Goal: Transaction & Acquisition: Purchase product/service

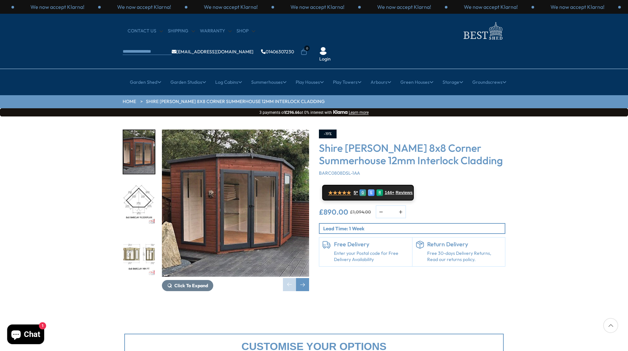
click at [145, 182] on img "2 / 14" at bounding box center [138, 204] width 31 height 44
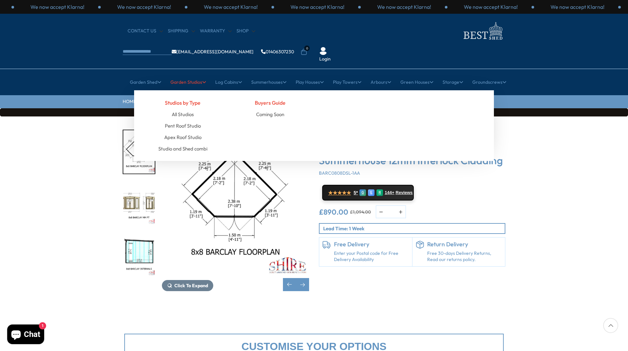
click at [191, 74] on link "Garden Studios" at bounding box center [189, 82] width 36 height 16
click at [191, 109] on link "All Studios" at bounding box center [183, 114] width 22 height 11
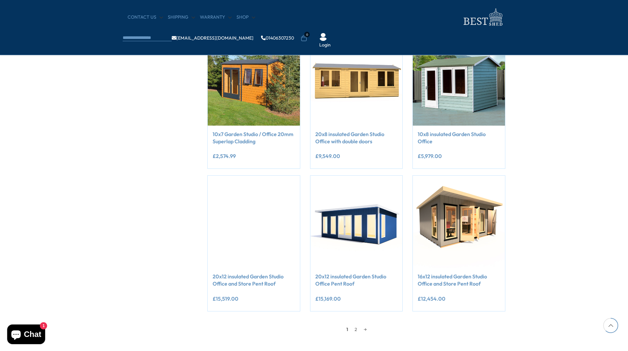
scroll to position [425, 0]
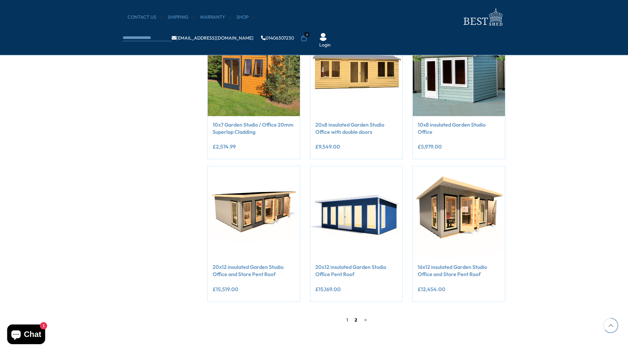
click at [355, 322] on link "2" at bounding box center [356, 320] width 9 height 10
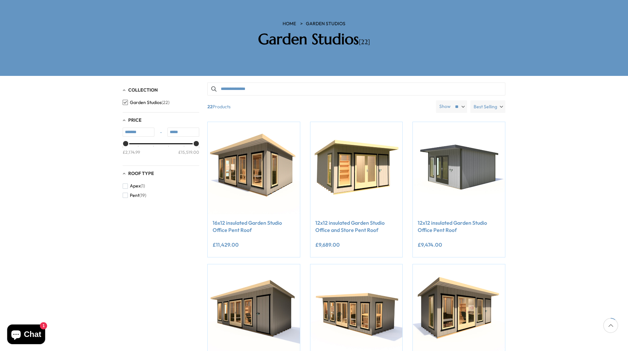
scroll to position [27, 0]
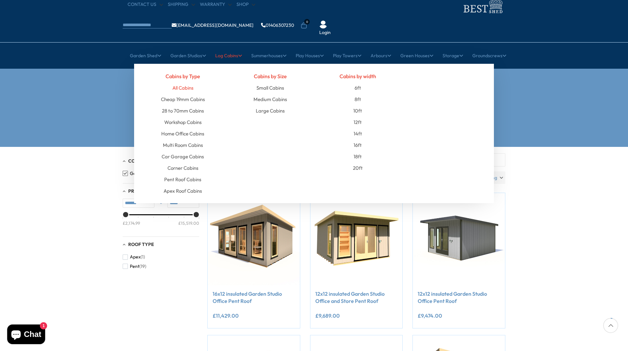
click at [191, 82] on link "All Cabins" at bounding box center [182, 87] width 21 height 11
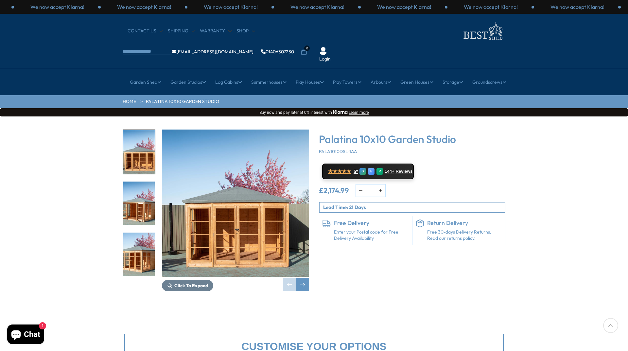
click at [143, 197] on img "2 / 30" at bounding box center [138, 204] width 31 height 44
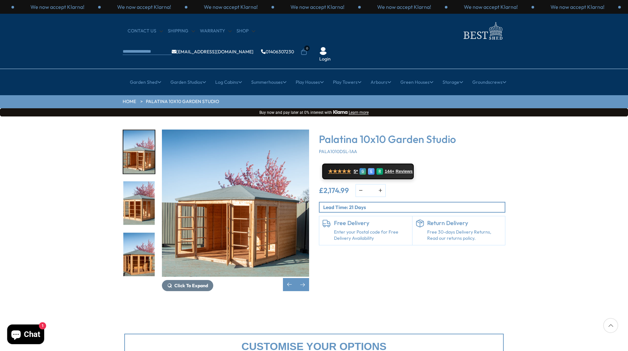
click at [125, 245] on img "4 / 30" at bounding box center [138, 255] width 31 height 44
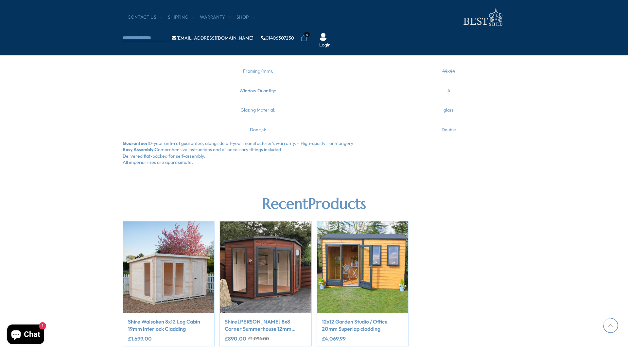
scroll to position [884, 0]
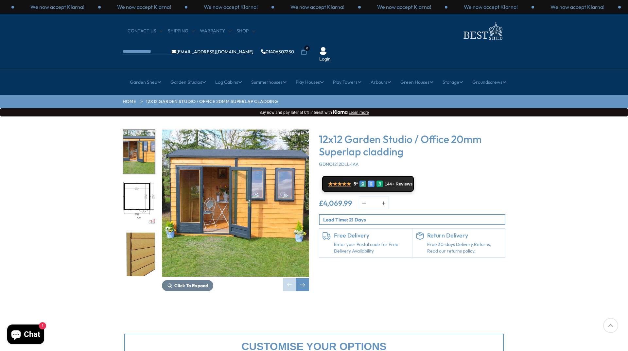
click at [141, 182] on img "2 / 16" at bounding box center [138, 204] width 31 height 44
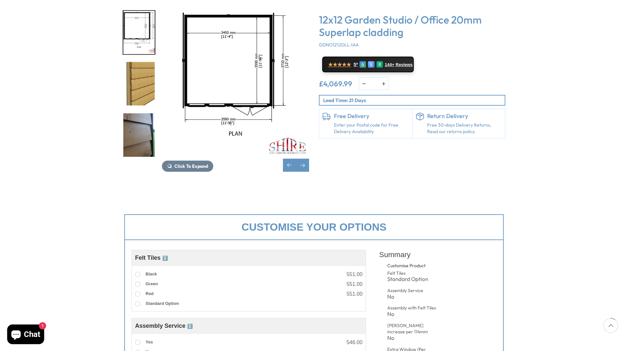
scroll to position [131, 0]
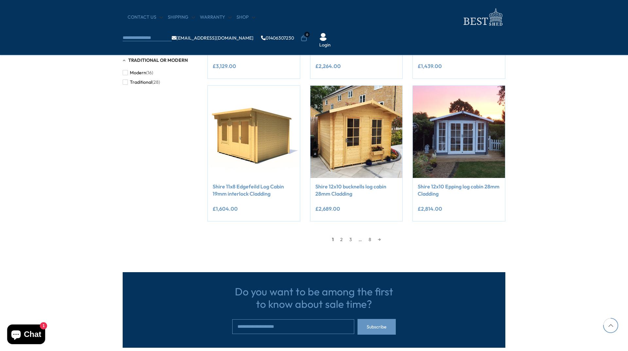
scroll to position [524, 0]
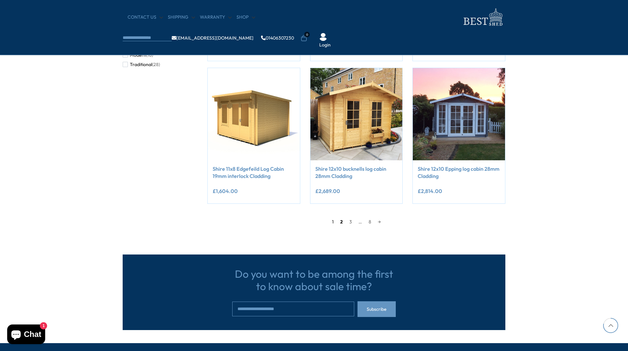
click at [341, 222] on link "2" at bounding box center [341, 222] width 9 height 10
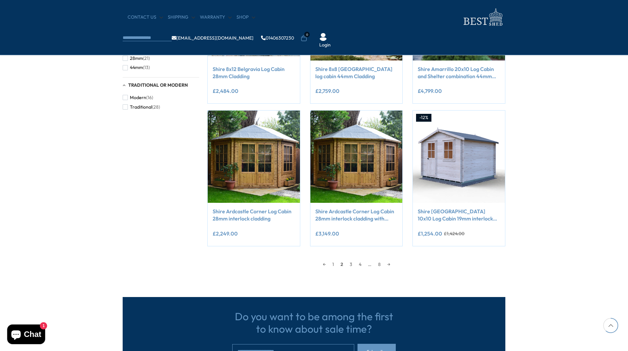
scroll to position [517, 0]
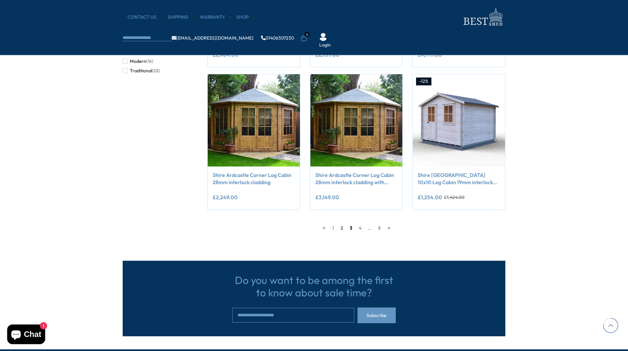
click at [352, 229] on link "3" at bounding box center [351, 228] width 9 height 10
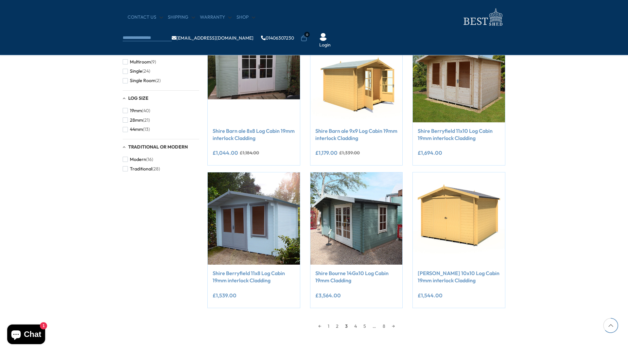
scroll to position [452, 0]
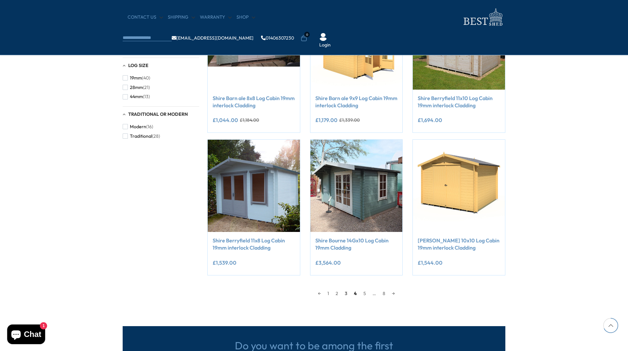
click at [357, 295] on link "4" at bounding box center [355, 294] width 9 height 10
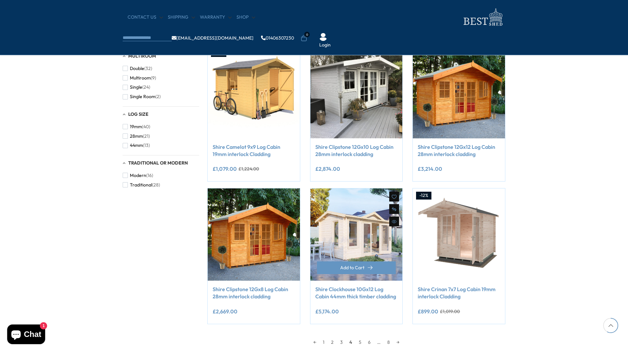
scroll to position [419, 0]
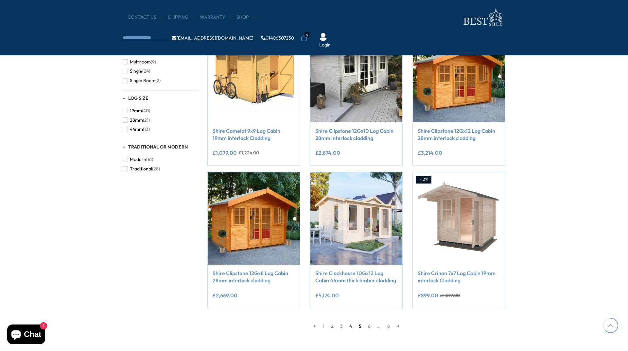
click at [361, 329] on link "5" at bounding box center [360, 326] width 9 height 10
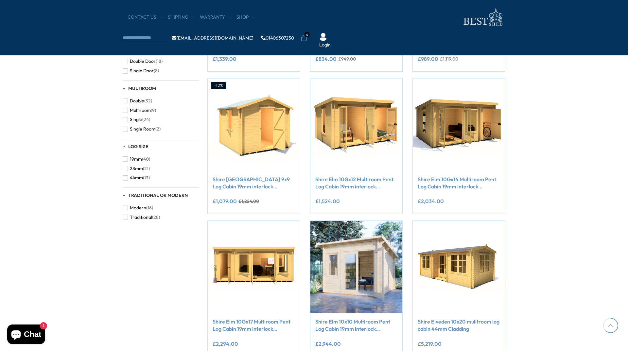
scroll to position [452, 0]
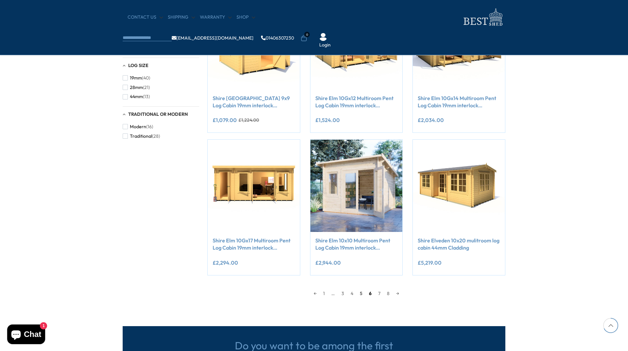
click at [372, 296] on link "6" at bounding box center [370, 294] width 9 height 10
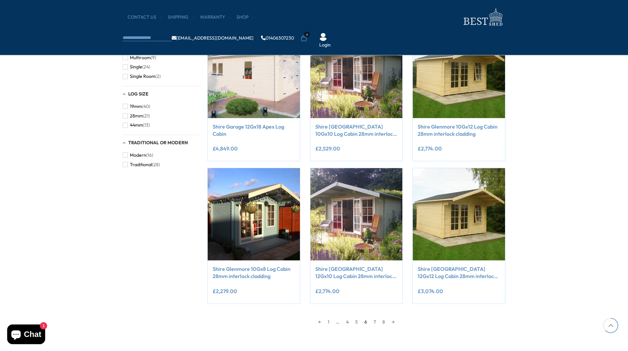
scroll to position [452, 0]
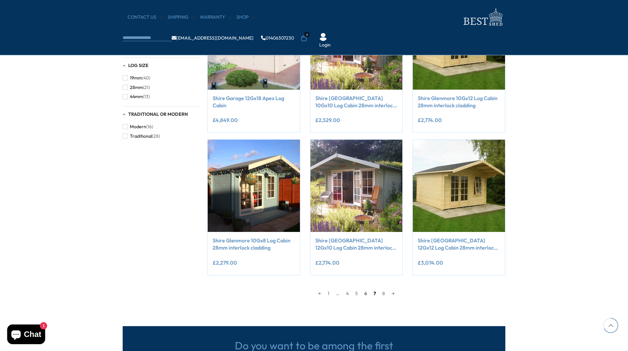
click at [376, 290] on link "7" at bounding box center [374, 294] width 9 height 10
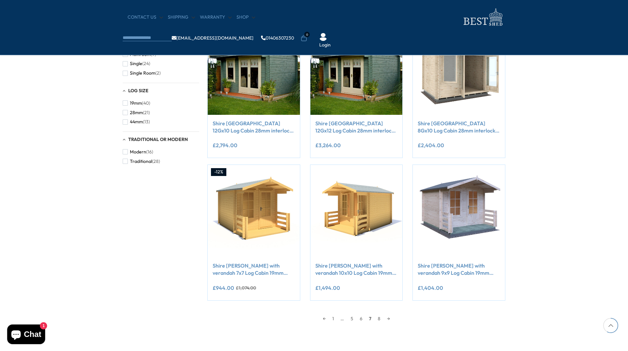
scroll to position [485, 0]
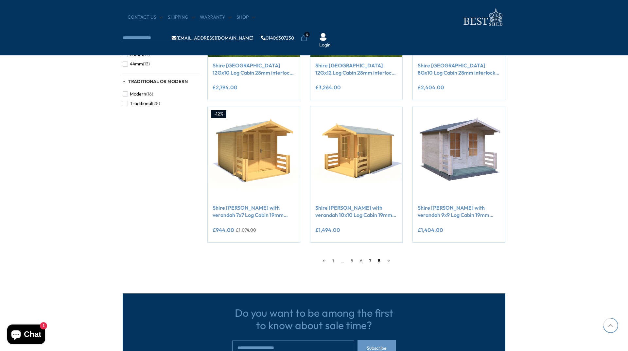
click at [377, 262] on link "8" at bounding box center [379, 261] width 9 height 10
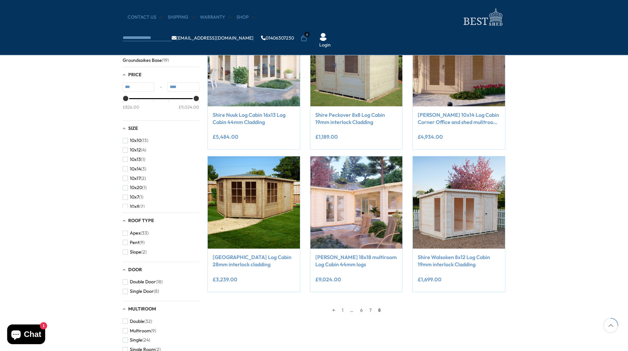
scroll to position [157, 0]
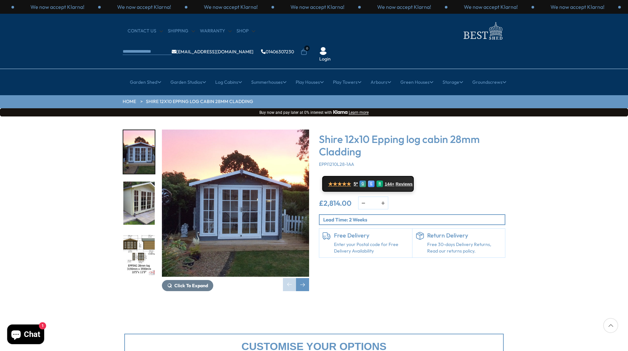
click at [137, 182] on img "2 / 8" at bounding box center [138, 204] width 31 height 44
click at [136, 242] on img "3 / 8" at bounding box center [138, 255] width 31 height 44
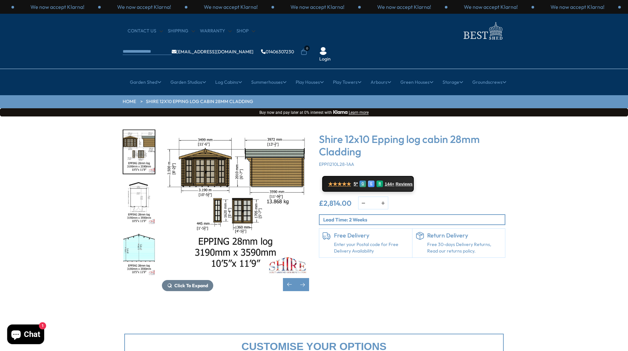
scroll to position [33, 0]
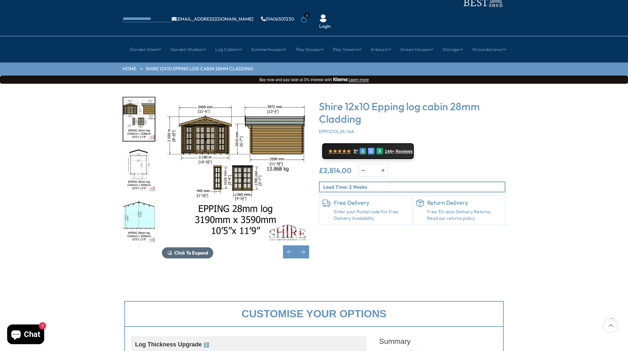
click at [186, 250] on span "Click To Expand" at bounding box center [191, 253] width 34 height 6
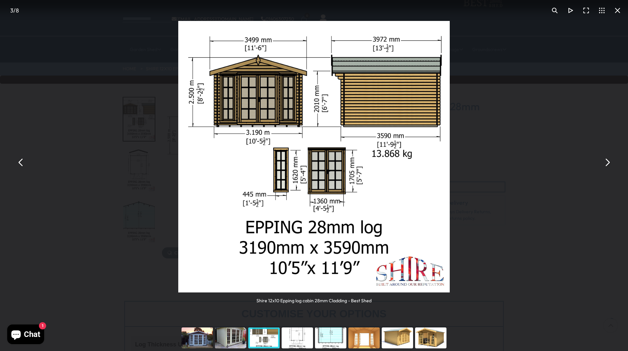
click at [620, 13] on button "You can close this modal content with the ESC key" at bounding box center [618, 11] width 16 height 16
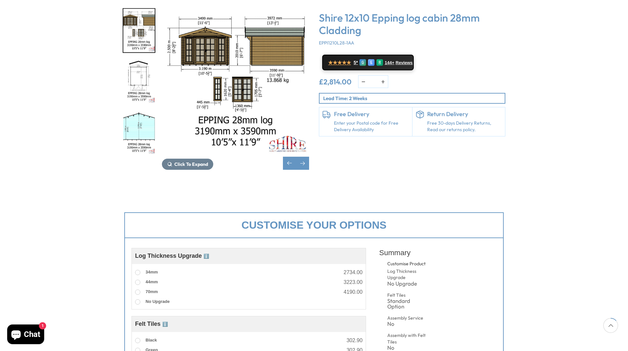
scroll to position [131, 0]
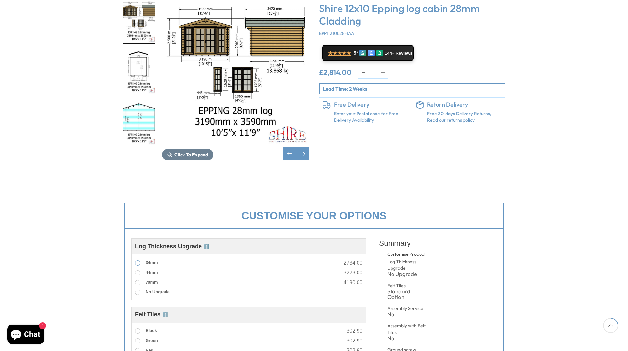
click at [150, 260] on span "34mm" at bounding box center [152, 262] width 12 height 5
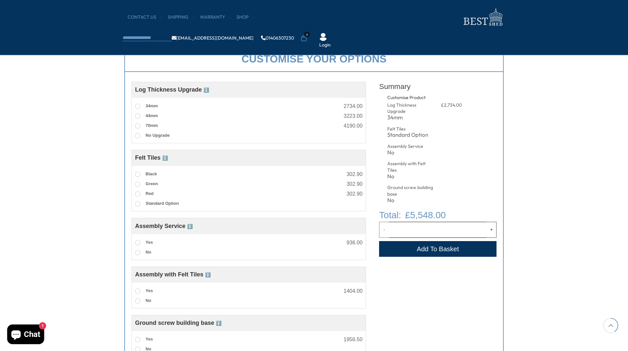
scroll to position [164, 0]
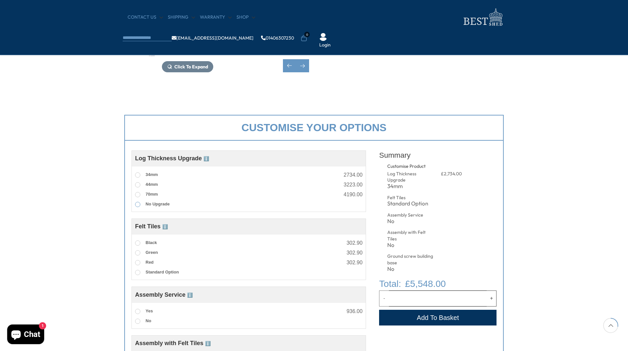
click at [158, 203] on span "No Upgrade" at bounding box center [158, 204] width 24 height 5
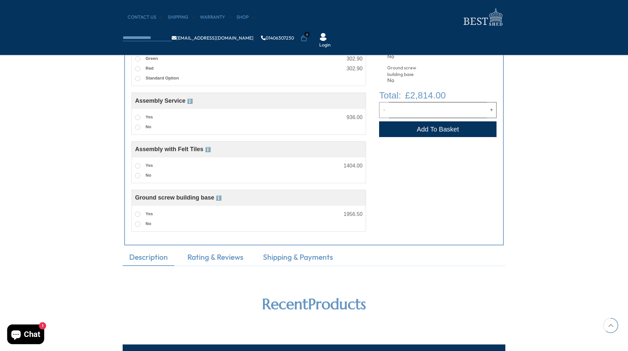
scroll to position [360, 0]
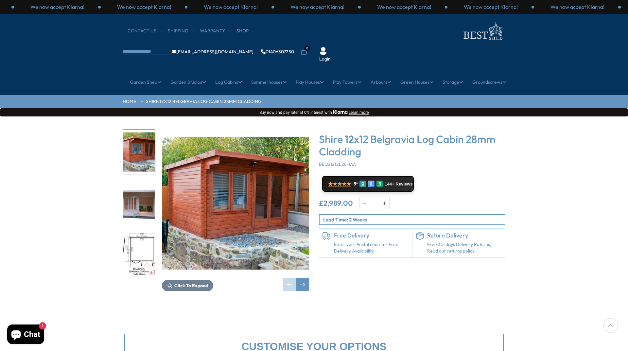
click at [146, 185] on img "2 / 8" at bounding box center [138, 204] width 31 height 44
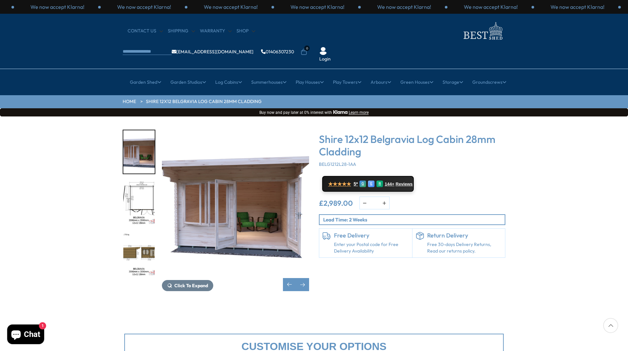
click at [144, 203] on img "3 / 8" at bounding box center [138, 204] width 31 height 44
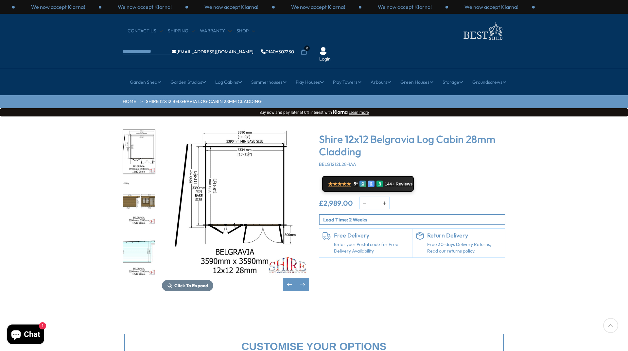
click at [142, 192] on img "4 / 8" at bounding box center [138, 204] width 31 height 44
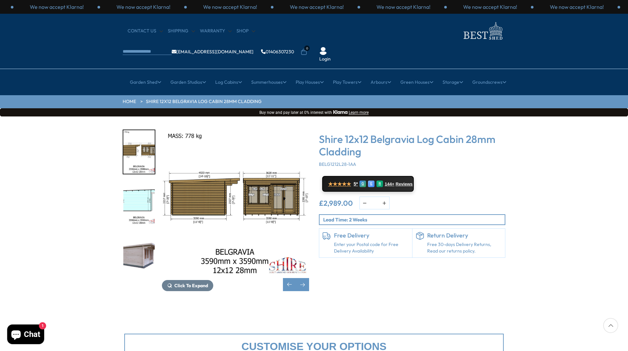
click at [144, 186] on img "5 / 8" at bounding box center [138, 204] width 31 height 44
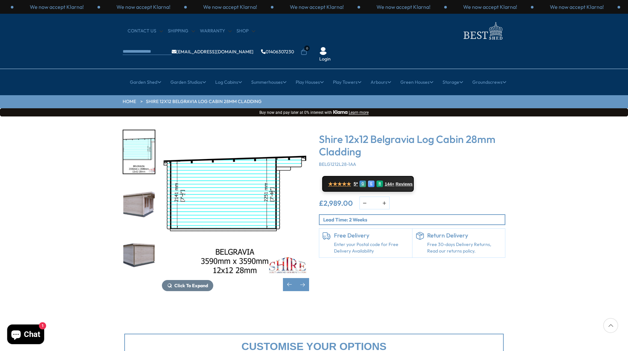
click at [139, 184] on img "6 / 8" at bounding box center [138, 204] width 31 height 44
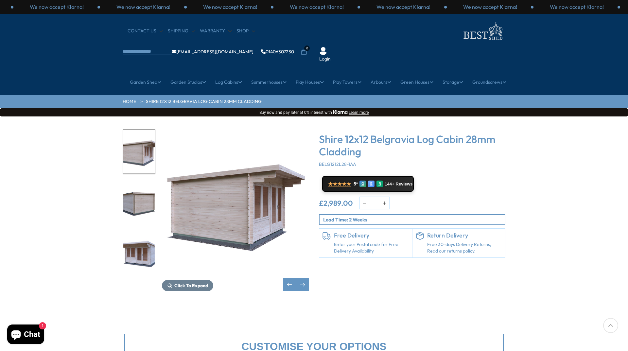
click at [140, 190] on img "7 / 8" at bounding box center [138, 204] width 31 height 44
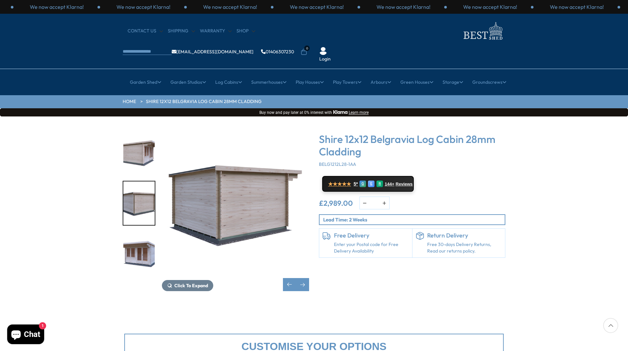
click at [142, 233] on img "8 / 8" at bounding box center [138, 255] width 31 height 44
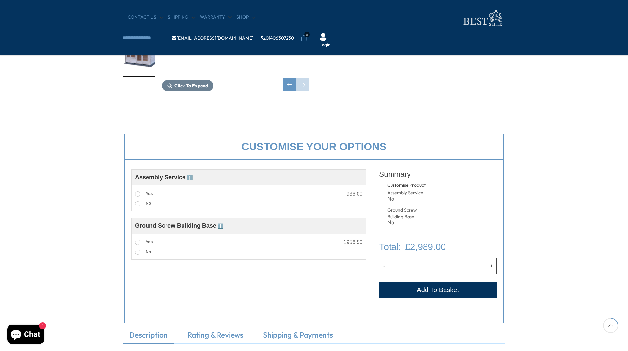
scroll to position [164, 0]
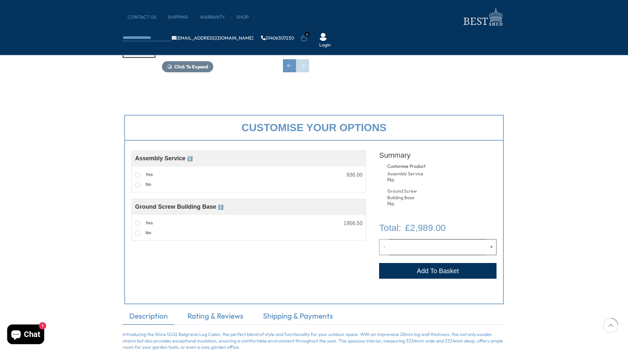
click at [223, 207] on span "ℹ️" at bounding box center [221, 207] width 6 height 5
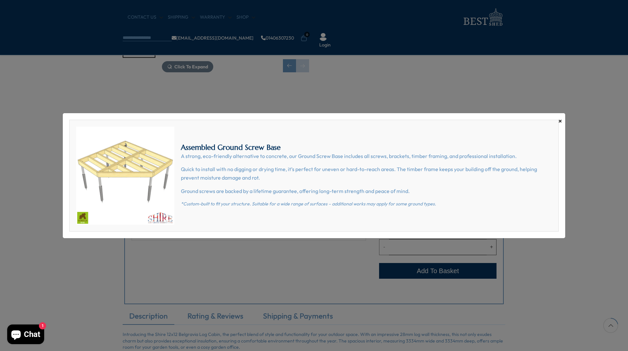
click at [561, 123] on span "×" at bounding box center [561, 121] width 4 height 9
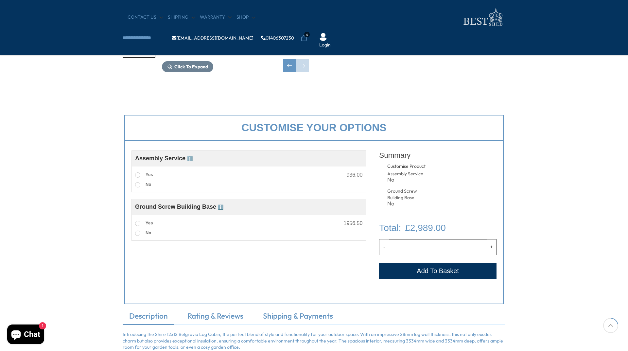
click at [446, 268] on button "Add to Cart" at bounding box center [437, 271] width 117 height 16
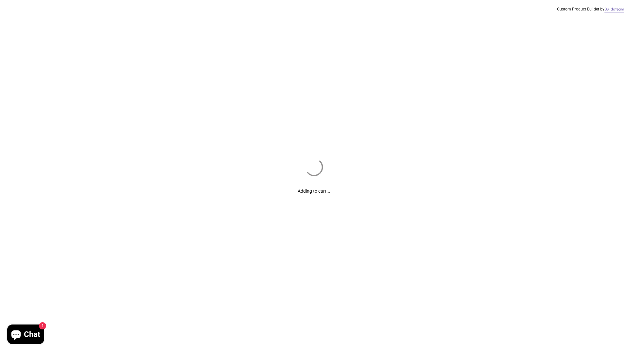
scroll to position [131, 0]
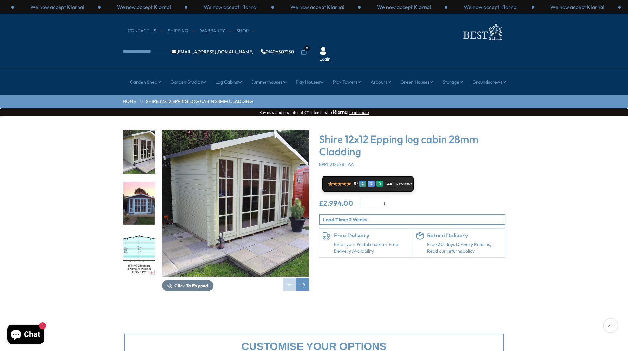
click at [141, 186] on img "2 / 10" at bounding box center [138, 204] width 31 height 44
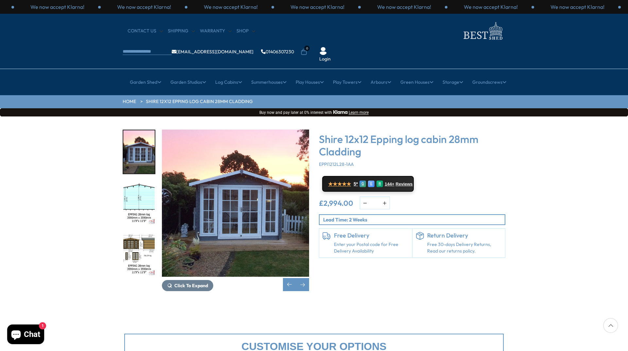
click at [139, 182] on img "3 / 10" at bounding box center [138, 204] width 31 height 44
click at [142, 233] on img "4 / 10" at bounding box center [138, 255] width 31 height 44
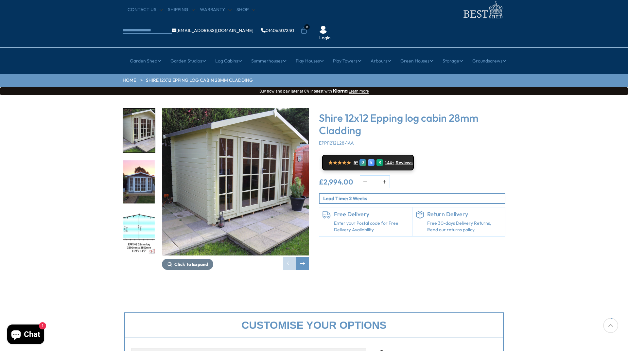
scroll to position [33, 0]
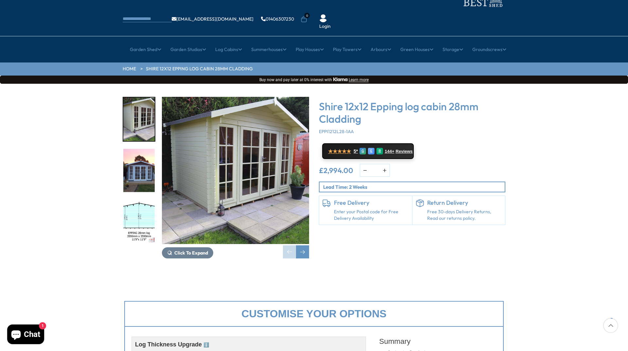
click at [138, 225] on div "Click To Expand Click To Expand Click To Expand Click To Expand Click To Expand…" at bounding box center [216, 178] width 187 height 162
click at [142, 202] on img "3 / 10" at bounding box center [138, 222] width 31 height 44
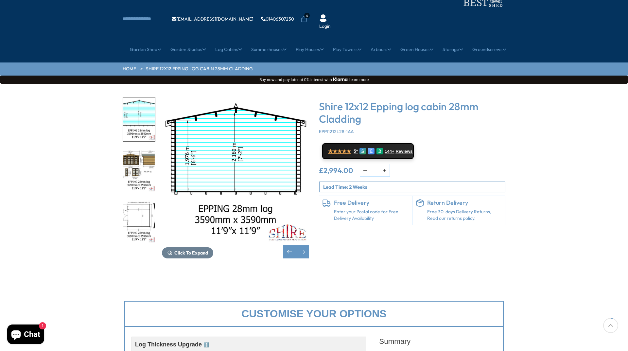
click at [141, 149] on img "4 / 10" at bounding box center [138, 171] width 31 height 44
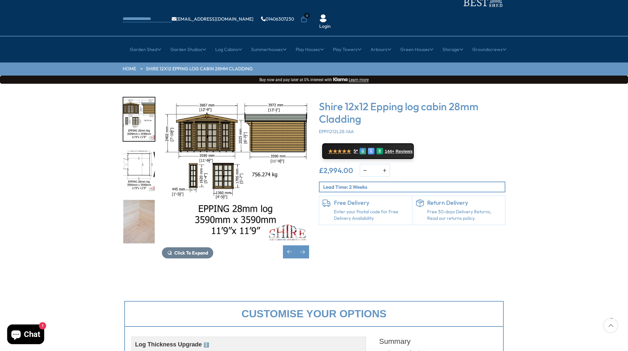
click at [142, 207] on img "6 / 10" at bounding box center [138, 222] width 31 height 44
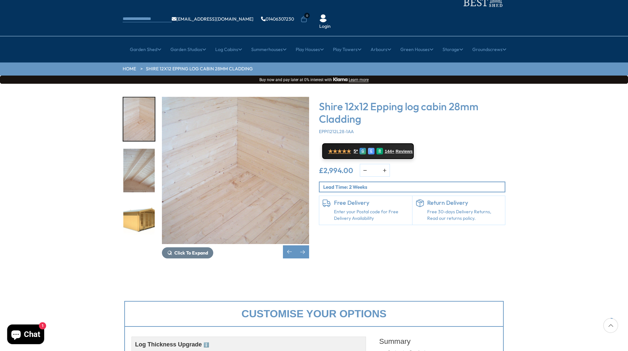
click at [142, 207] on img "8 / 10" at bounding box center [138, 222] width 31 height 44
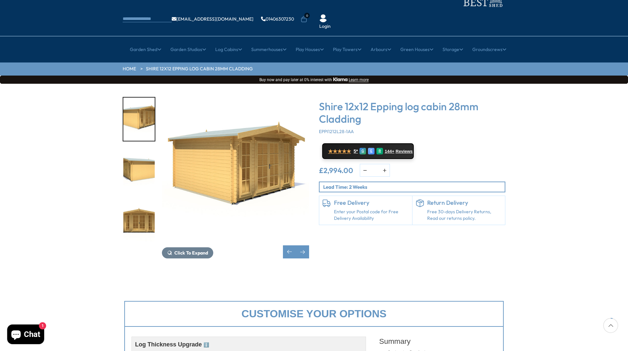
click at [142, 207] on img "10 / 10" at bounding box center [138, 222] width 31 height 44
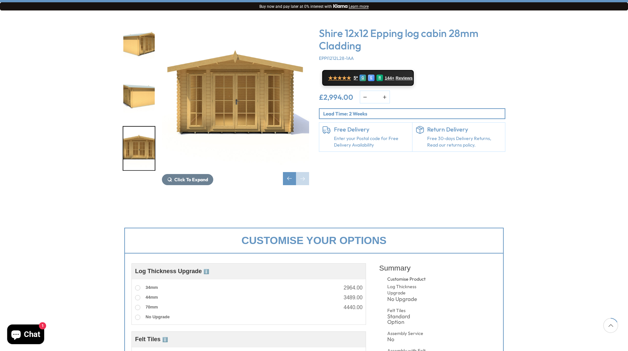
scroll to position [131, 0]
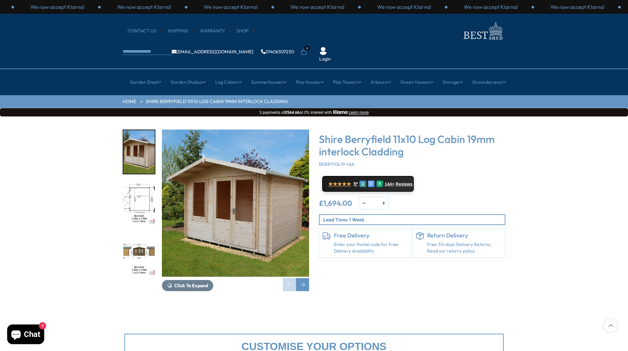
click at [140, 182] on img "2 / 12" at bounding box center [138, 204] width 31 height 44
click at [133, 182] on img "2 / 12" at bounding box center [138, 204] width 31 height 44
click at [141, 182] on img "2 / 12" at bounding box center [138, 204] width 31 height 44
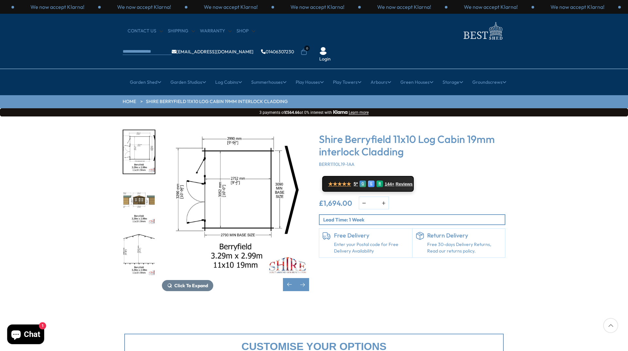
click at [146, 182] on img "3 / 12" at bounding box center [138, 204] width 31 height 44
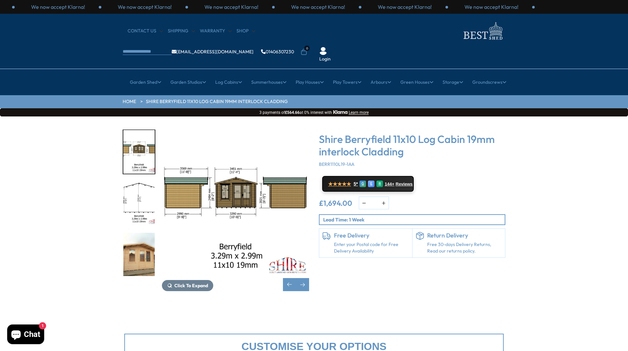
click at [150, 235] on img "5 / 12" at bounding box center [138, 255] width 31 height 44
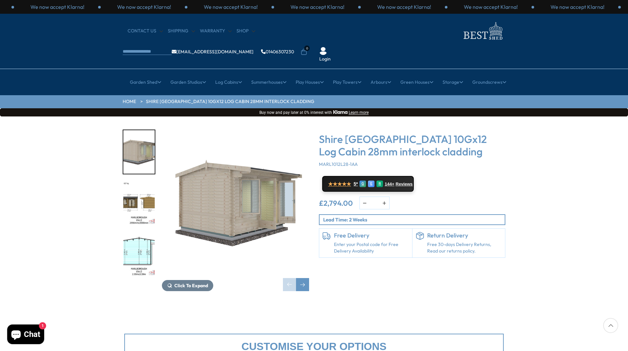
click at [137, 184] on img "2 / 8" at bounding box center [138, 204] width 31 height 44
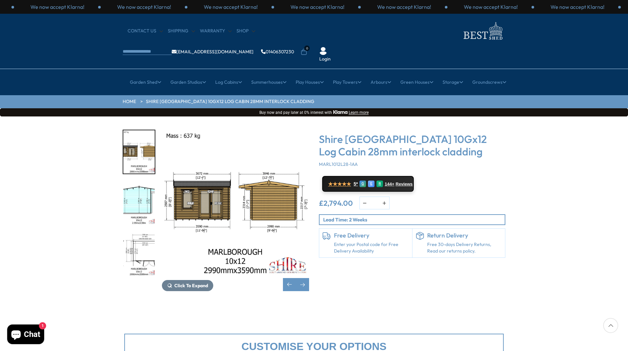
click at [138, 192] on img "3 / 8" at bounding box center [138, 204] width 31 height 44
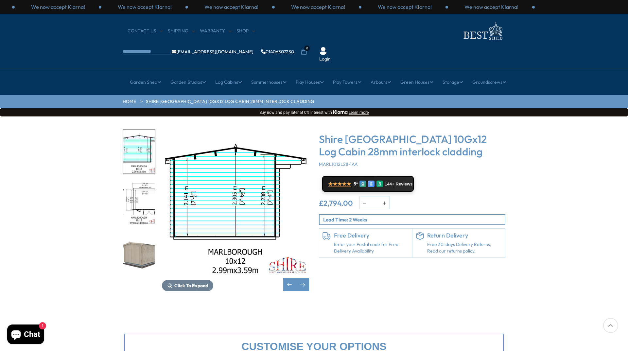
click at [138, 189] on img "4 / 8" at bounding box center [138, 204] width 31 height 44
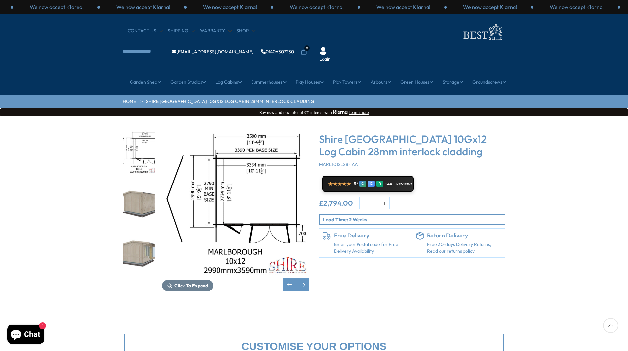
click at [152, 234] on img "6 / 8" at bounding box center [138, 255] width 31 height 44
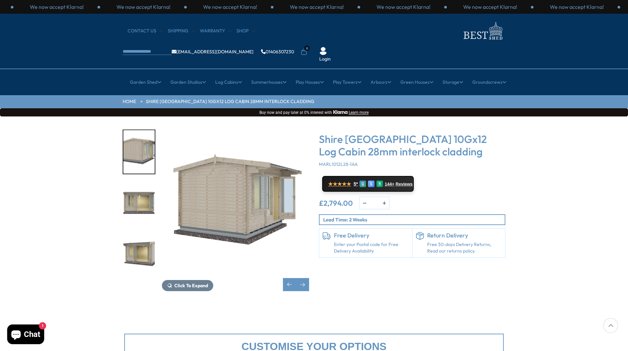
click at [138, 234] on img "8 / 8" at bounding box center [138, 255] width 31 height 44
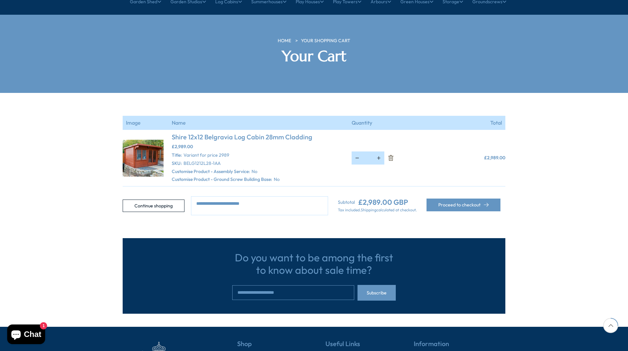
scroll to position [98, 0]
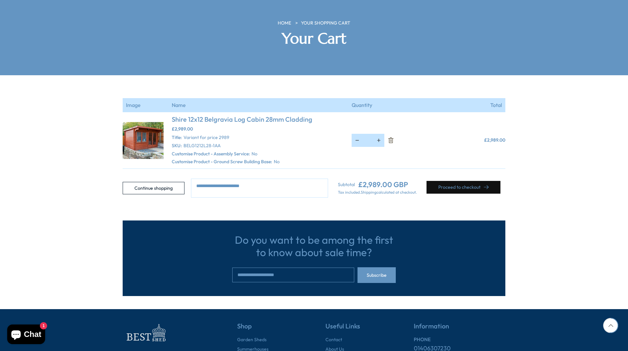
drag, startPoint x: 480, startPoint y: 165, endPoint x: 501, endPoint y: 18, distance: 148.9
click at [544, 193] on body "We now accept Klarna! We now accept Klarna! We now accept Klarna! We now accept…" at bounding box center [314, 182] width 628 height 560
